Goal: Information Seeking & Learning: Learn about a topic

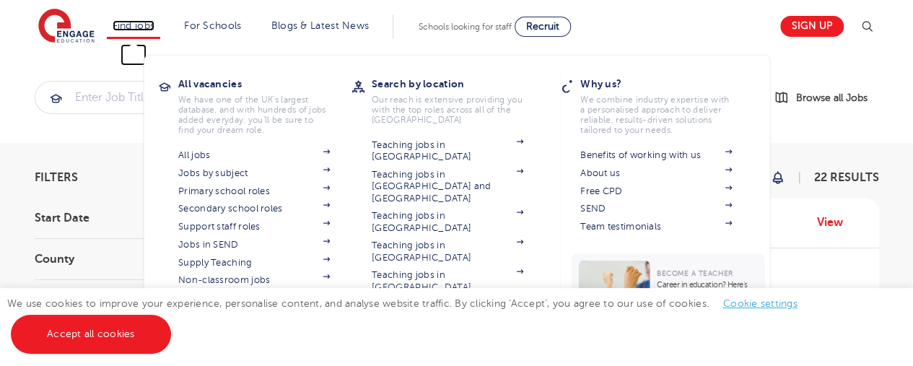
click at [134, 21] on link "Find jobs" at bounding box center [134, 25] width 43 height 11
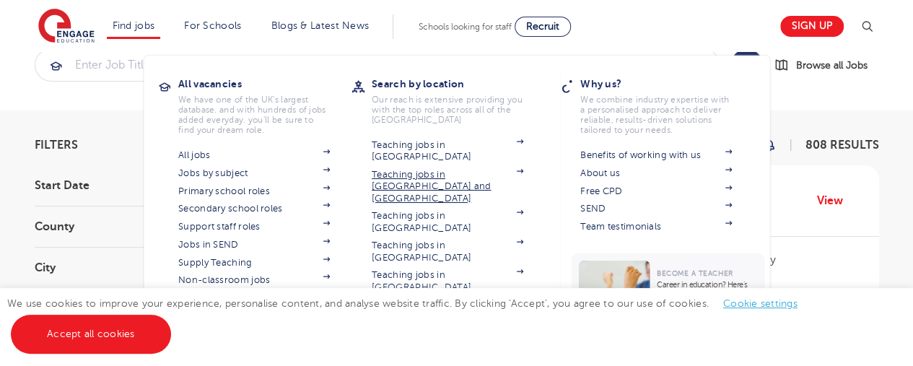
scroll to position [58, 0]
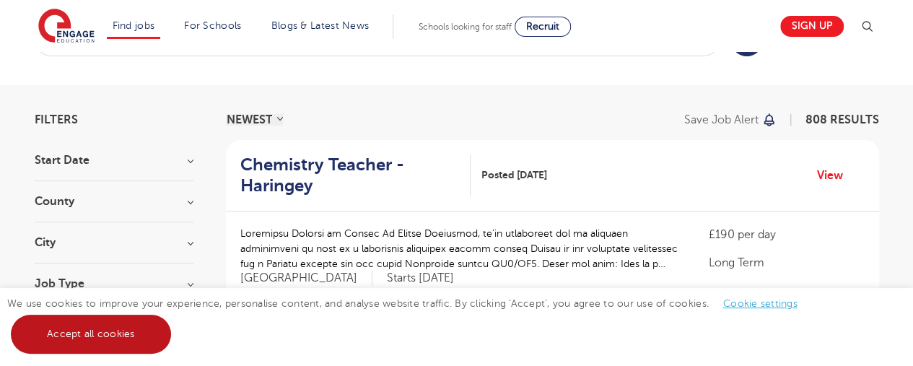
click at [117, 344] on link "Accept all cookies" at bounding box center [91, 334] width 160 height 39
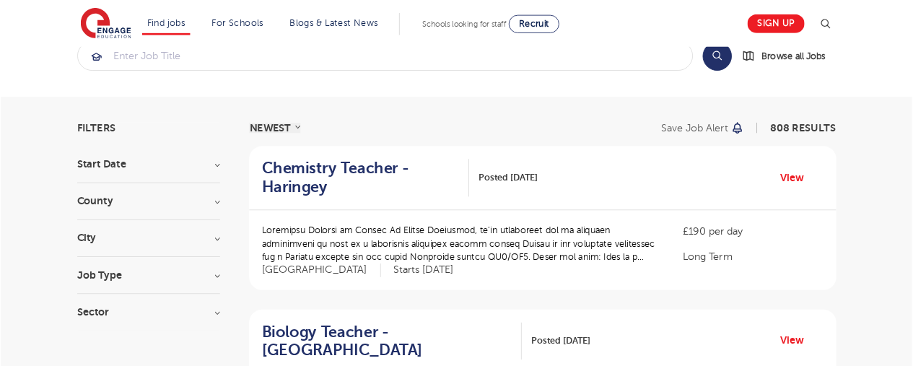
scroll to position [0, 0]
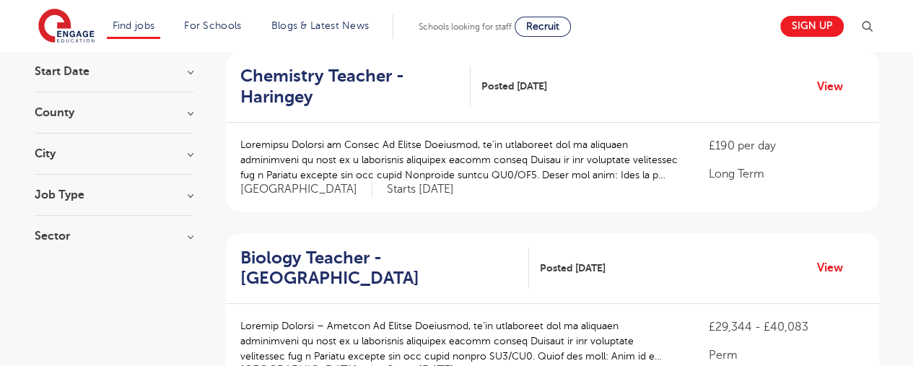
scroll to position [173, 0]
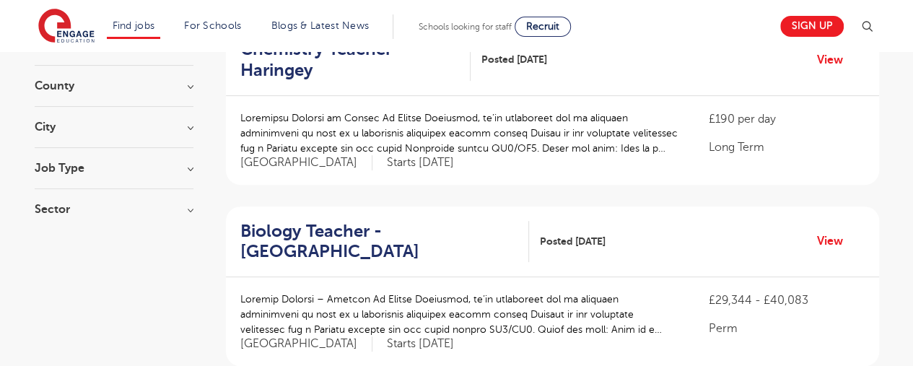
click at [175, 128] on h3 "City" at bounding box center [114, 127] width 159 height 12
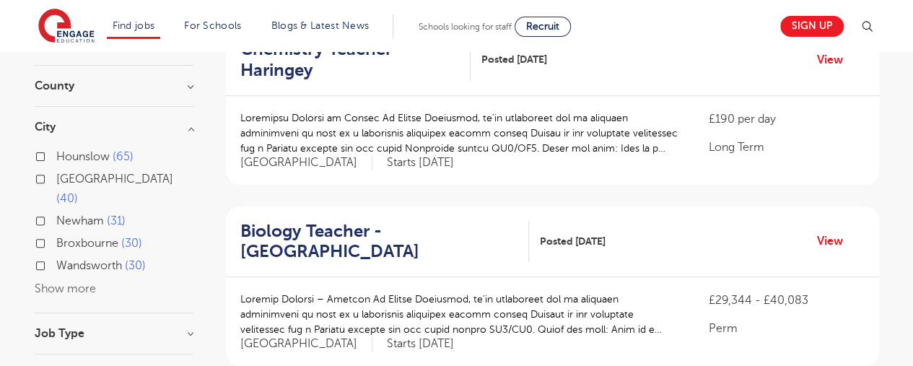
click at [61, 282] on button "Show more" at bounding box center [65, 288] width 61 height 13
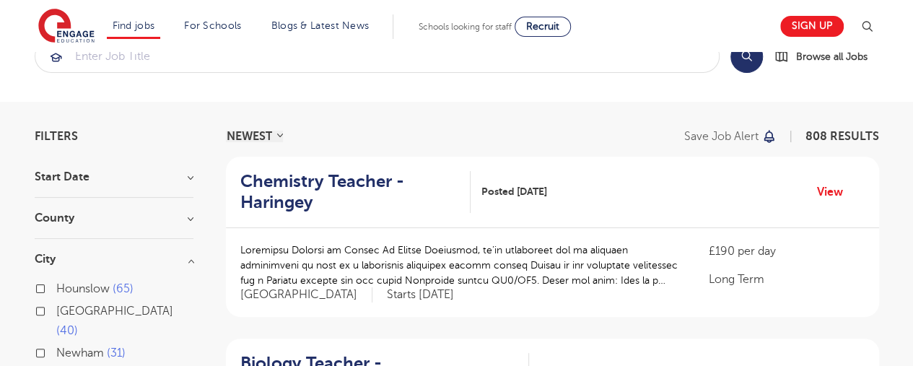
scroll to position [29, 0]
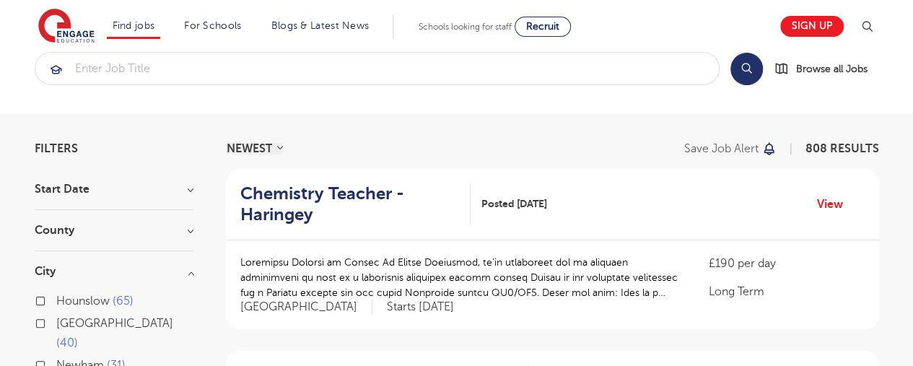
click at [192, 240] on div "County London 588 Hertfordshire 127 Leeds 40 East Sussex 12 Kirklees 12 Show mo…" at bounding box center [114, 237] width 159 height 27
click at [192, 235] on div "County London 588 Hertfordshire 127 Leeds 40 East Sussex 12 Kirklees 12 Show mo…" at bounding box center [114, 237] width 159 height 27
click at [192, 233] on h3 "County" at bounding box center [114, 230] width 159 height 12
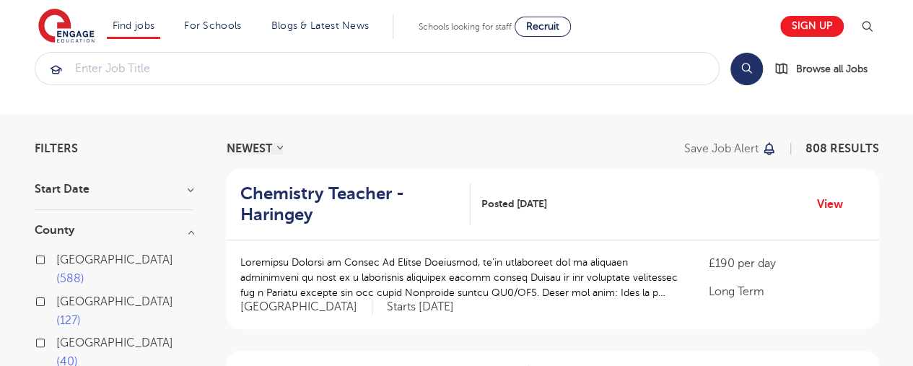
click at [250, 261] on p at bounding box center [459, 277] width 439 height 45
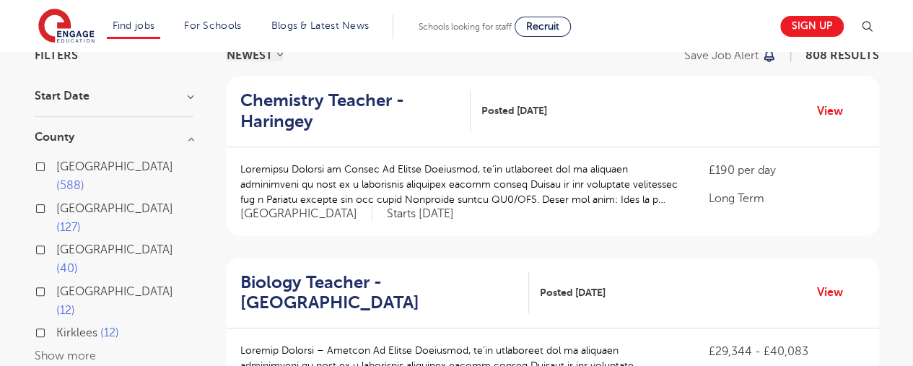
scroll to position [144, 0]
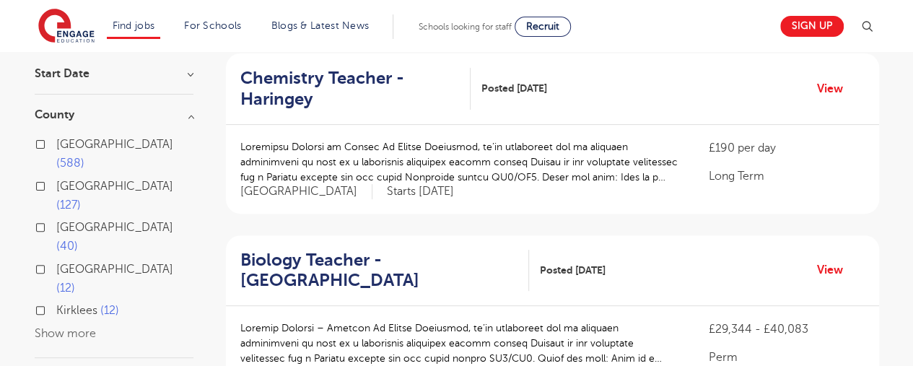
click at [88, 327] on button "Show more" at bounding box center [65, 333] width 61 height 13
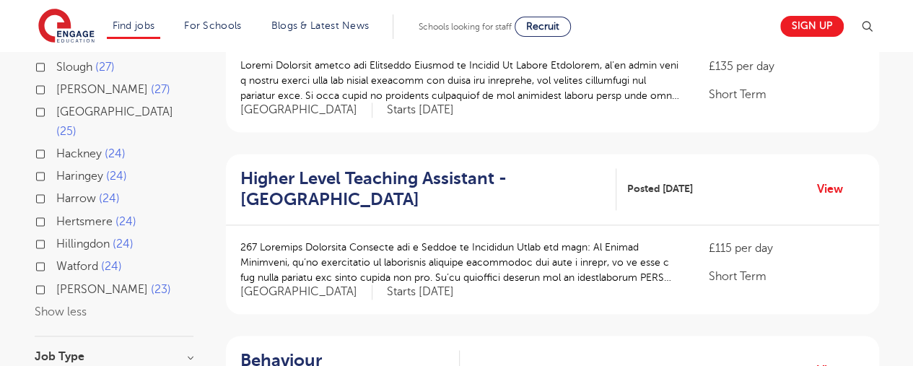
scroll to position [952, 0]
click at [168, 350] on h3 "Job Type" at bounding box center [114, 356] width 159 height 12
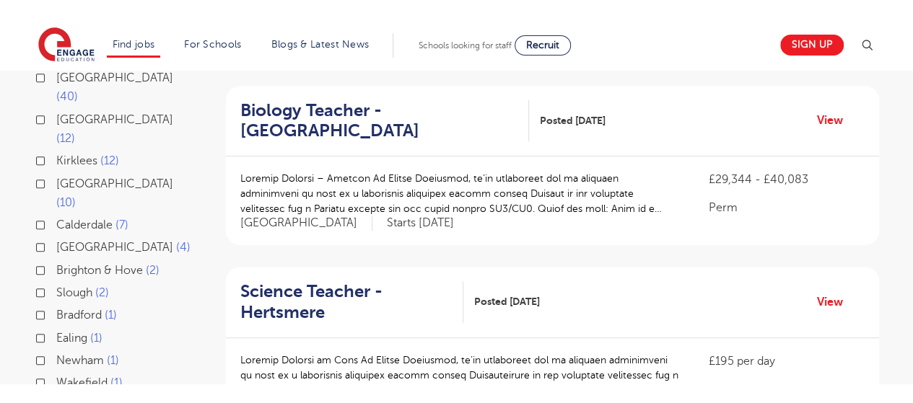
scroll to position [0, 0]
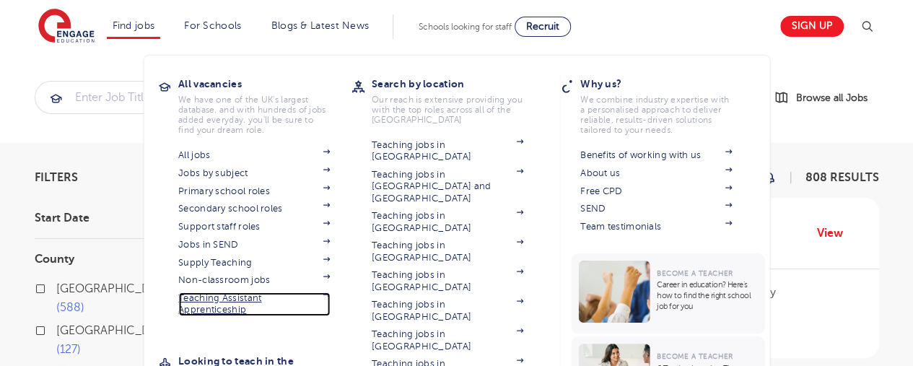
click at [224, 294] on link "Teaching Assistant Apprenticeship" at bounding box center [253, 304] width 151 height 24
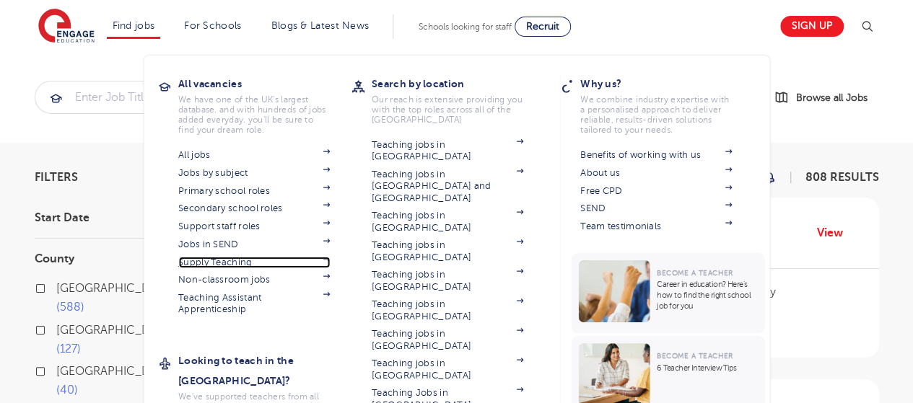
click at [241, 260] on link "Supply Teaching" at bounding box center [253, 263] width 151 height 12
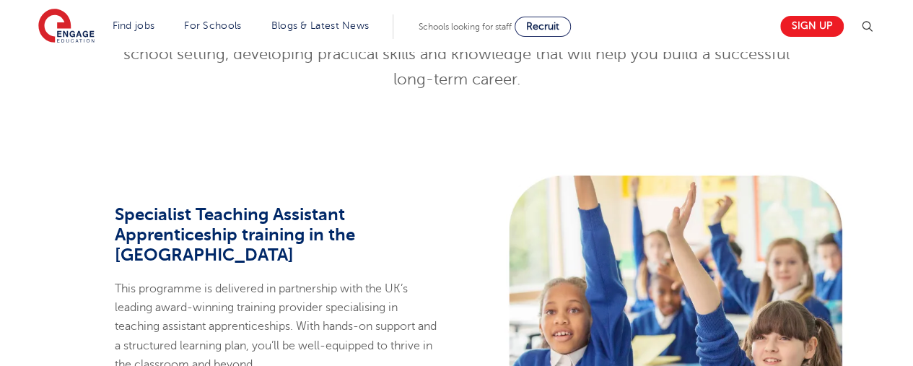
scroll to position [959, 0]
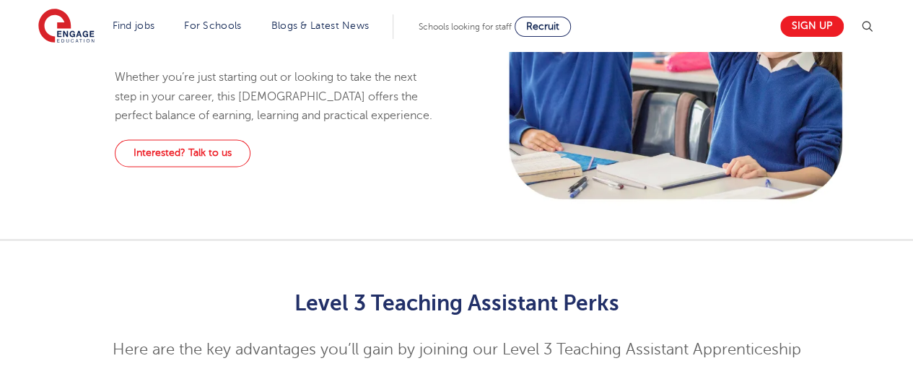
click at [840, 240] on div "Level 3 Teaching Assistant Perks Here are the key advantages you’ll gain by joi…" at bounding box center [456, 321] width 913 height 162
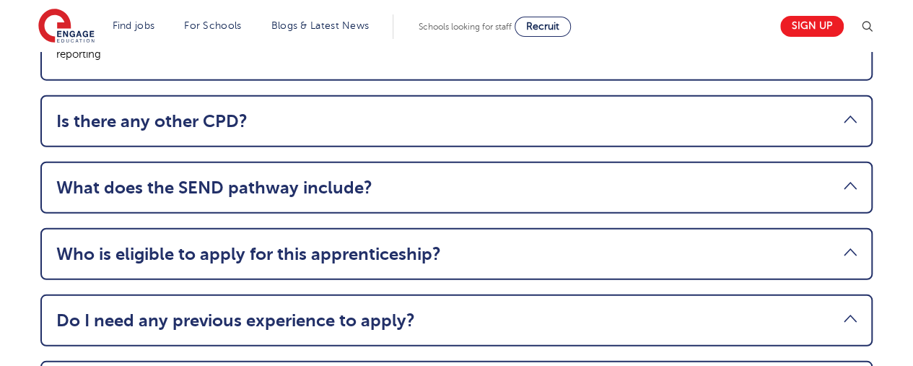
scroll to position [1883, 0]
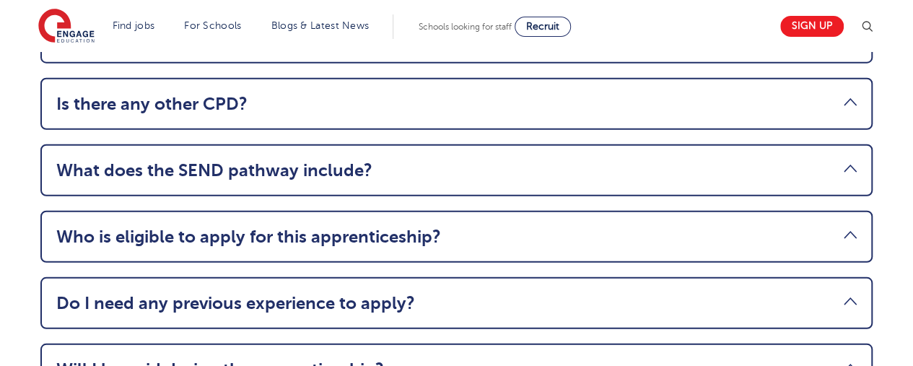
click at [859, 211] on li "Who is eligible to apply for this apprenticeship? You must be aged 18 or over, …" at bounding box center [456, 237] width 832 height 52
click at [845, 227] on link "Who is eligible to apply for this apprenticeship?" at bounding box center [456, 237] width 800 height 20
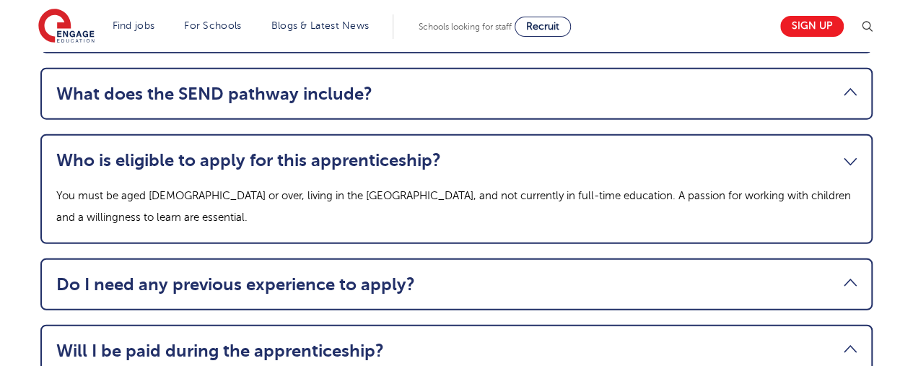
scroll to position [1738, 0]
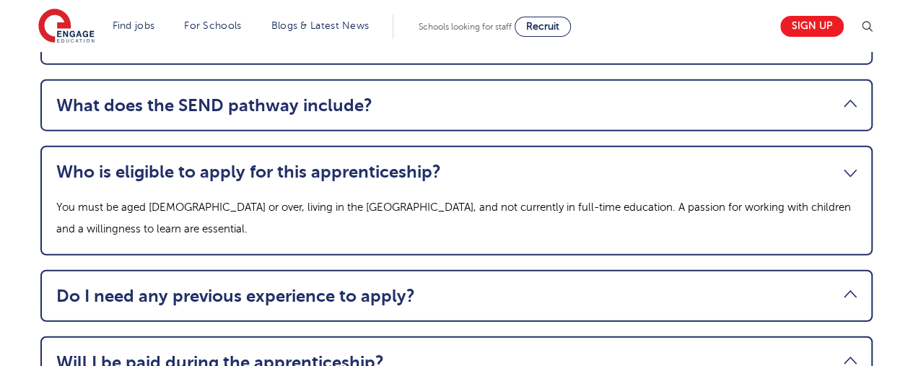
click at [849, 162] on link "Who is eligible to apply for this apprenticeship?" at bounding box center [456, 172] width 800 height 20
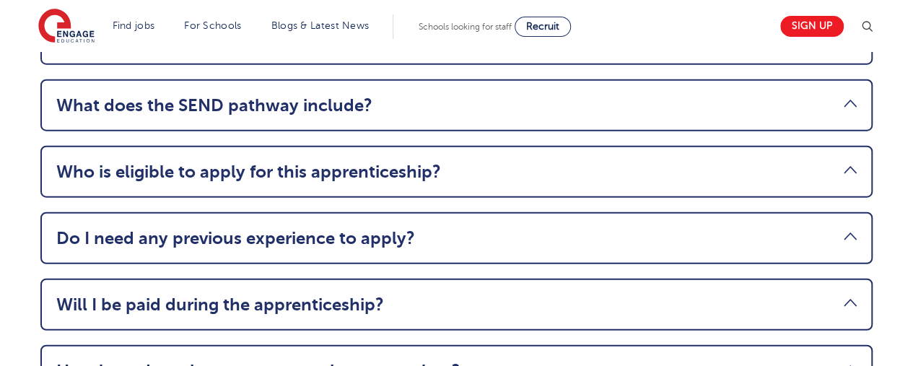
click at [849, 228] on link "Do I need any previous experience to apply?" at bounding box center [456, 238] width 800 height 20
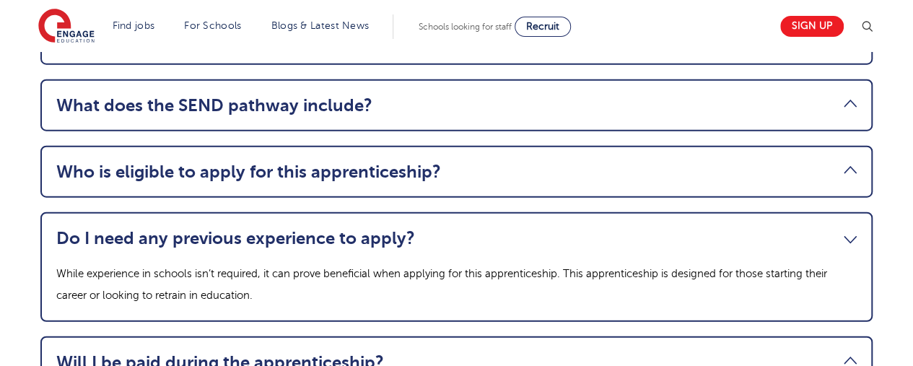
click at [849, 228] on link "Do I need any previous experience to apply?" at bounding box center [456, 238] width 800 height 20
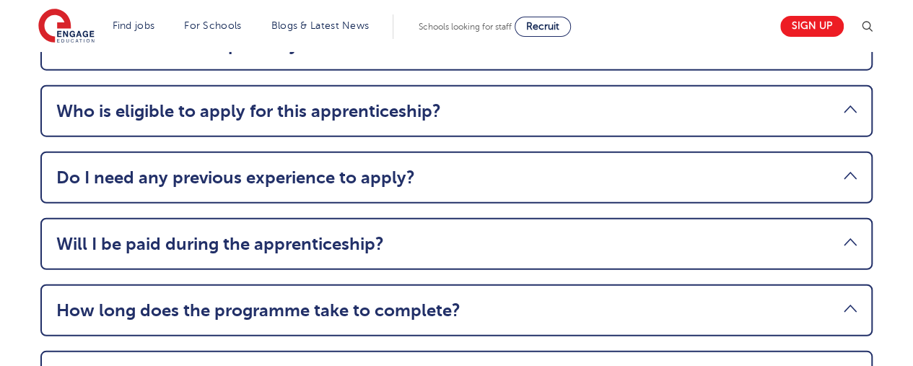
scroll to position [1825, 0]
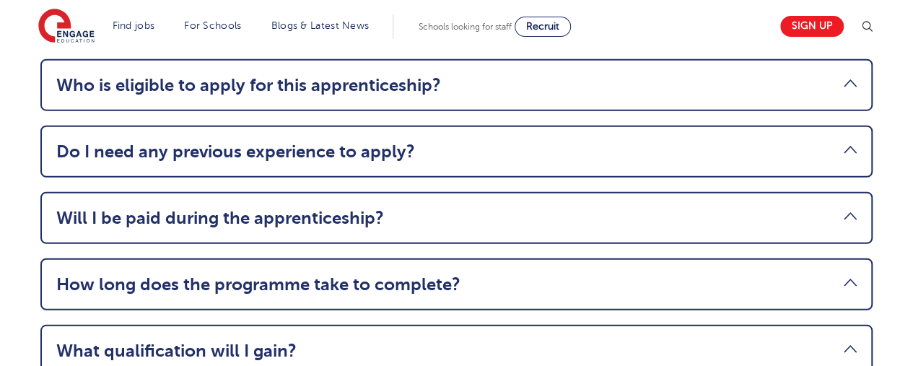
click at [847, 208] on link "Will I be paid during the apprenticeship?" at bounding box center [456, 218] width 800 height 20
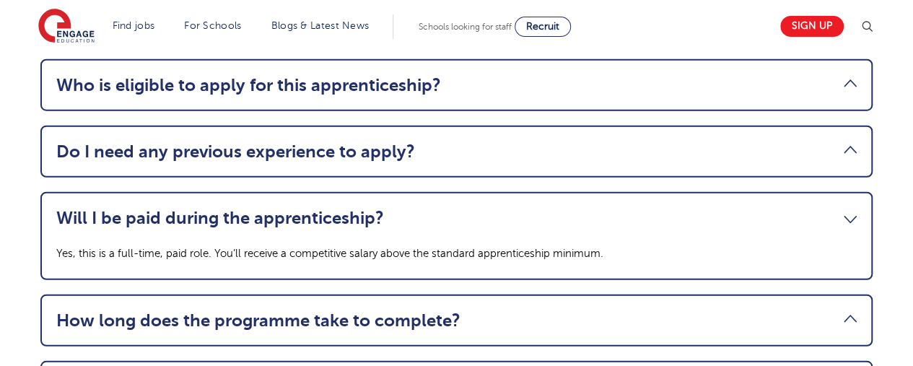
click at [847, 208] on link "Will I be paid during the apprenticeship?" at bounding box center [456, 218] width 800 height 20
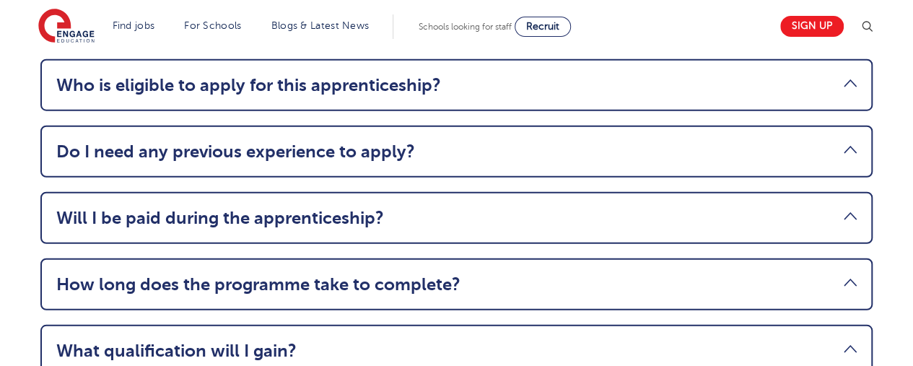
click at [835, 274] on link "How long does the programme take to complete?" at bounding box center [456, 284] width 800 height 20
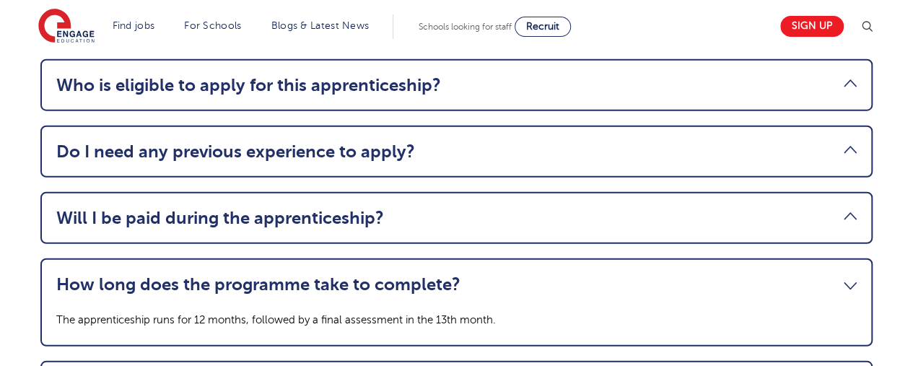
click at [835, 274] on link "How long does the programme take to complete?" at bounding box center [456, 284] width 800 height 20
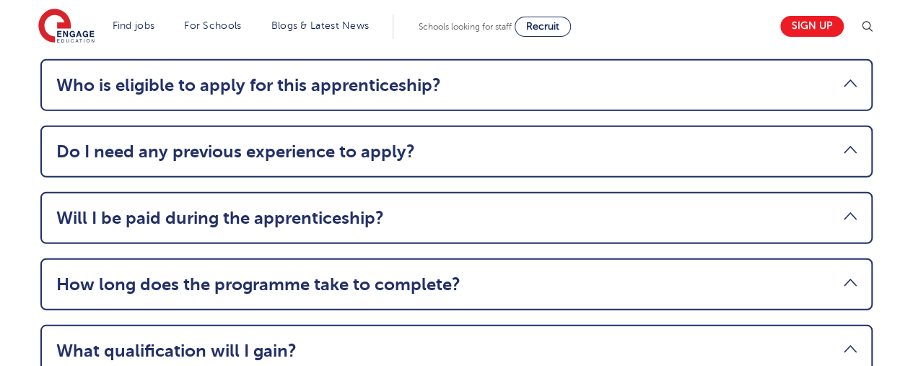
click at [849, 340] on link "What qualification will I gain?" at bounding box center [456, 350] width 800 height 20
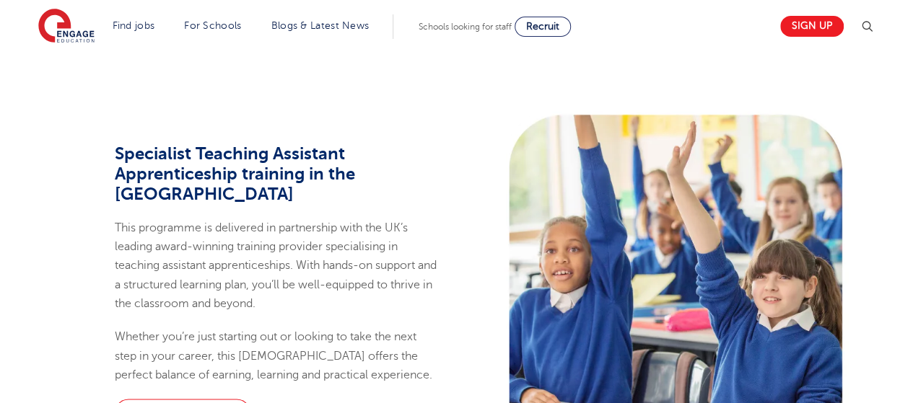
scroll to position [729, 0]
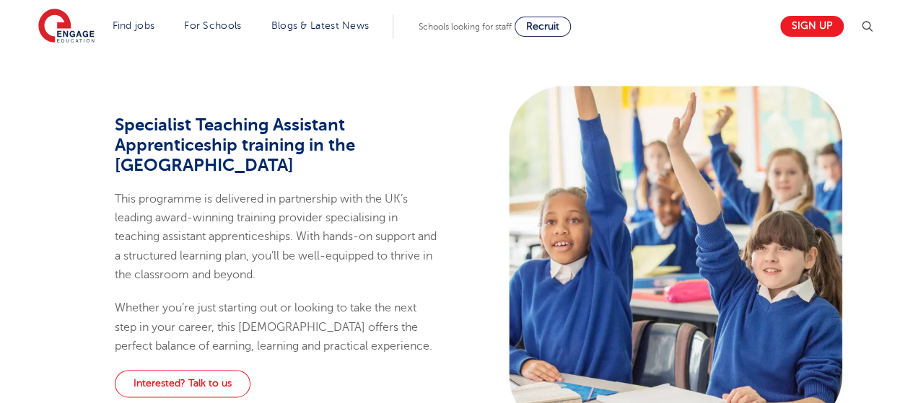
click at [423, 220] on p "This programme is delivered in partnership with the UK’s leading award-winning …" at bounding box center [276, 237] width 322 height 94
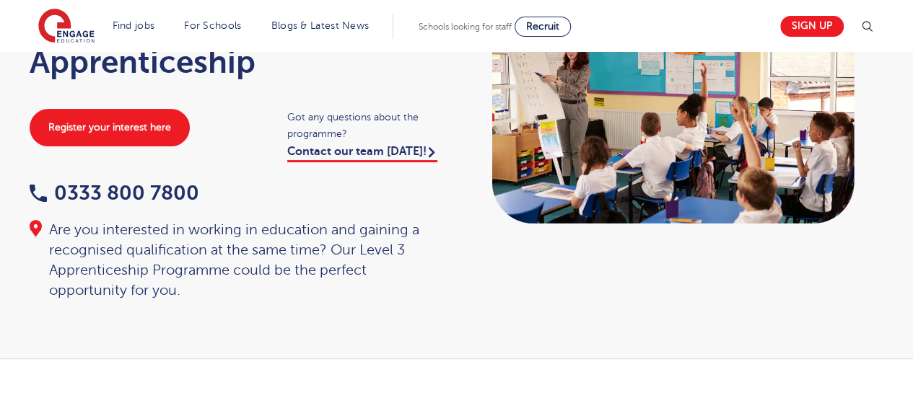
scroll to position [151, 0]
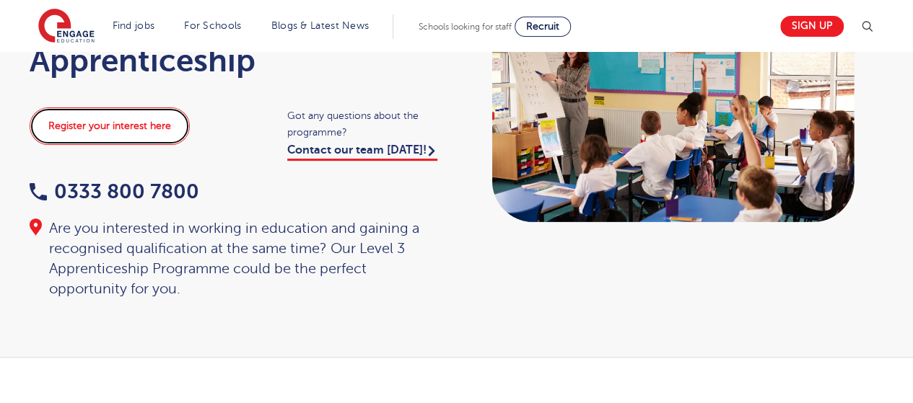
click at [133, 121] on link "Register your interest here" at bounding box center [110, 126] width 160 height 38
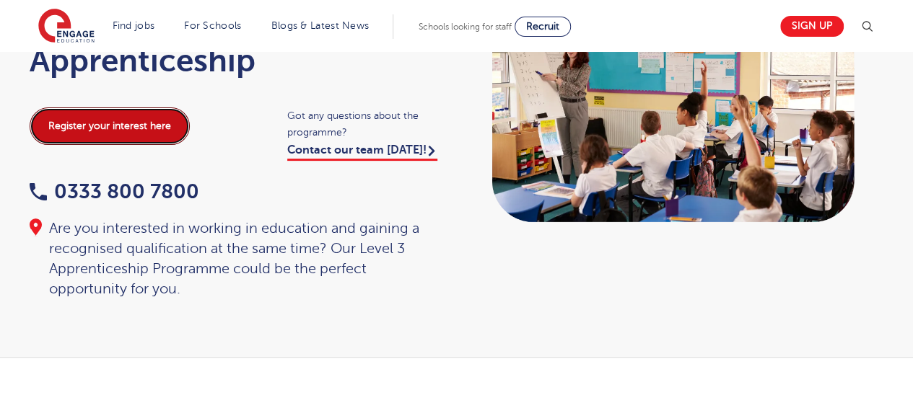
scroll to position [0, 0]
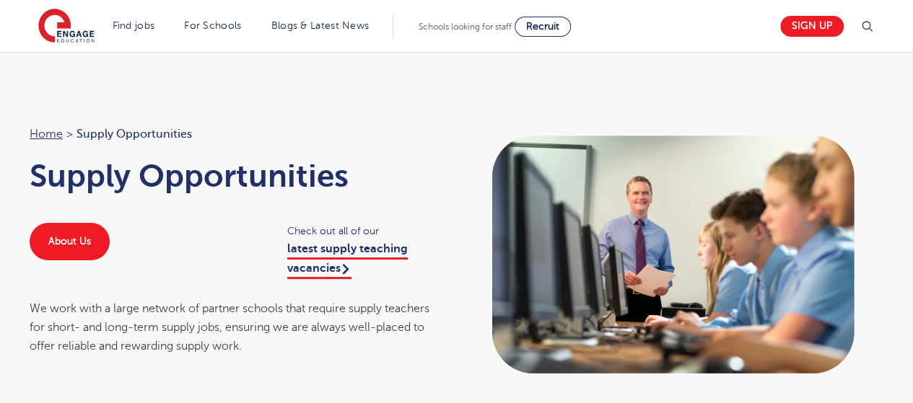
click at [231, 333] on div "We work with a large network of partner schools that require supply teachers fo…" at bounding box center [236, 327] width 413 height 57
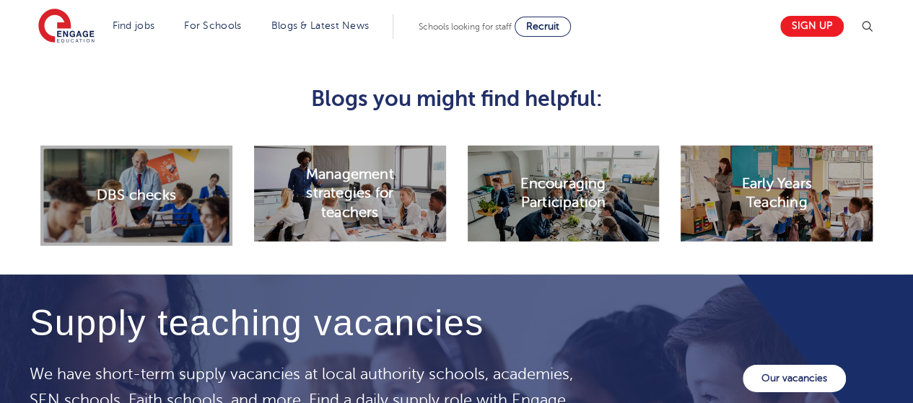
scroll to position [2251, 0]
